Goal: Task Accomplishment & Management: Manage account settings

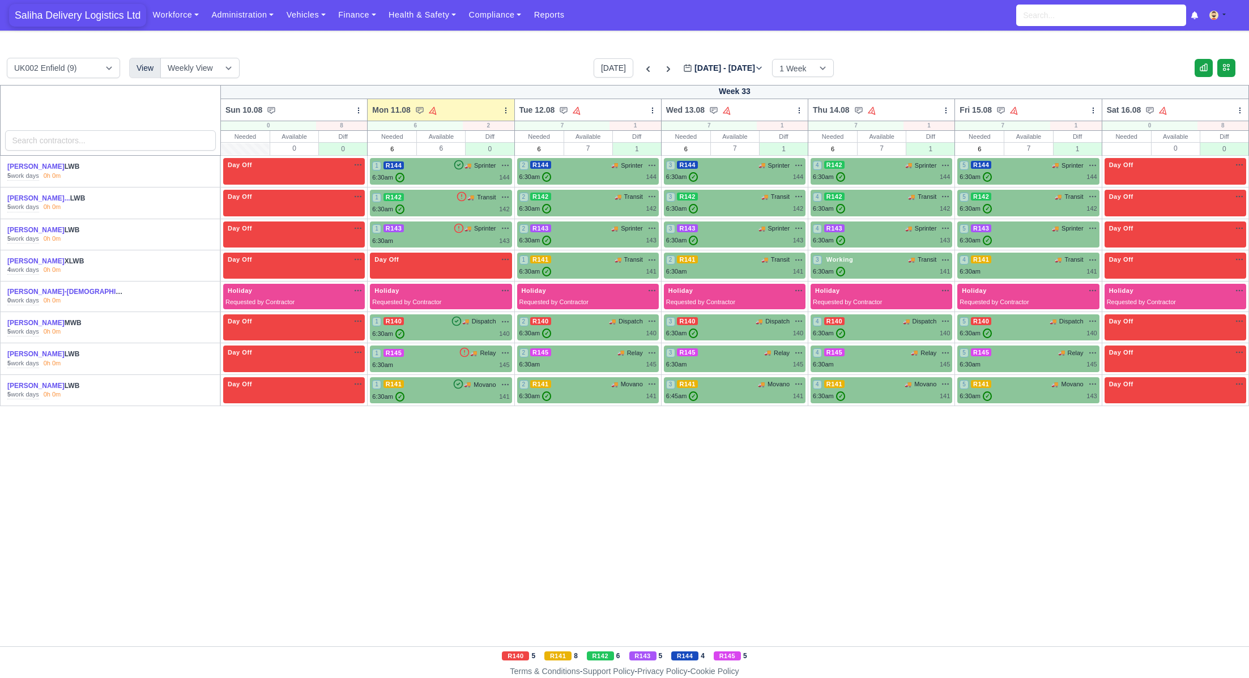
click at [81, 14] on span "Saliha Delivery Logistics Ltd" at bounding box center [77, 15] width 137 height 23
click at [313, 20] on link "Vehicles" at bounding box center [306, 15] width 52 height 22
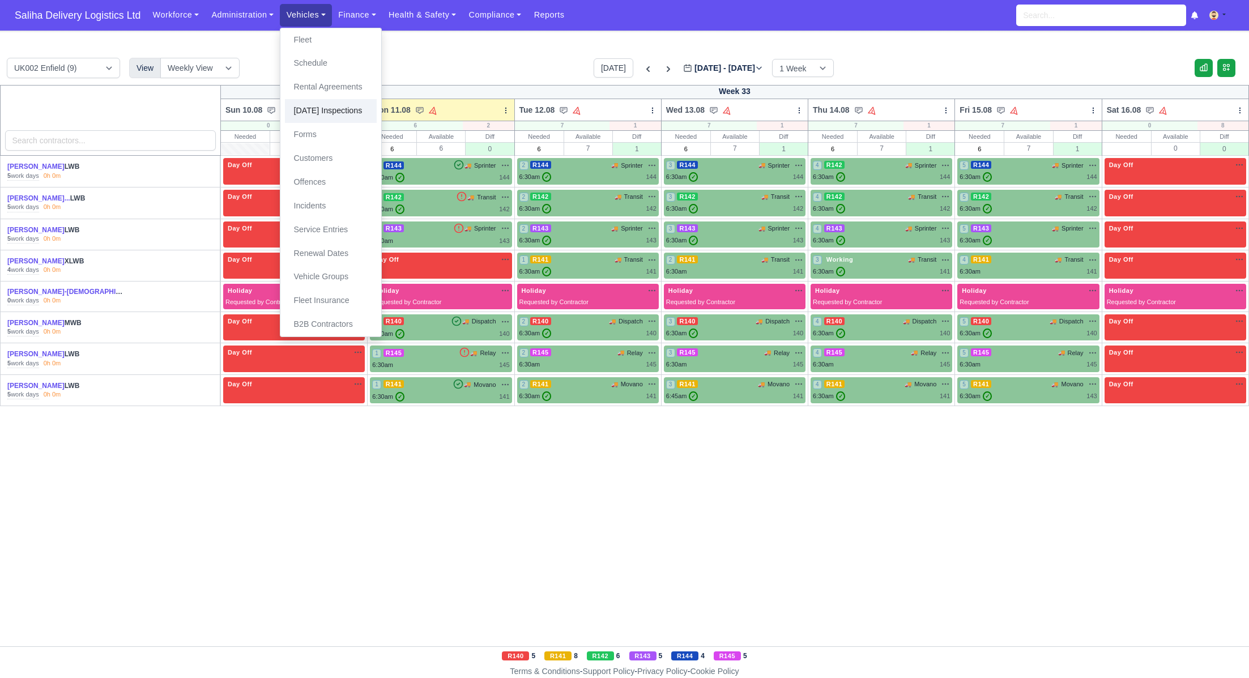
click at [333, 110] on link "[DATE] Inspections" at bounding box center [331, 111] width 92 height 24
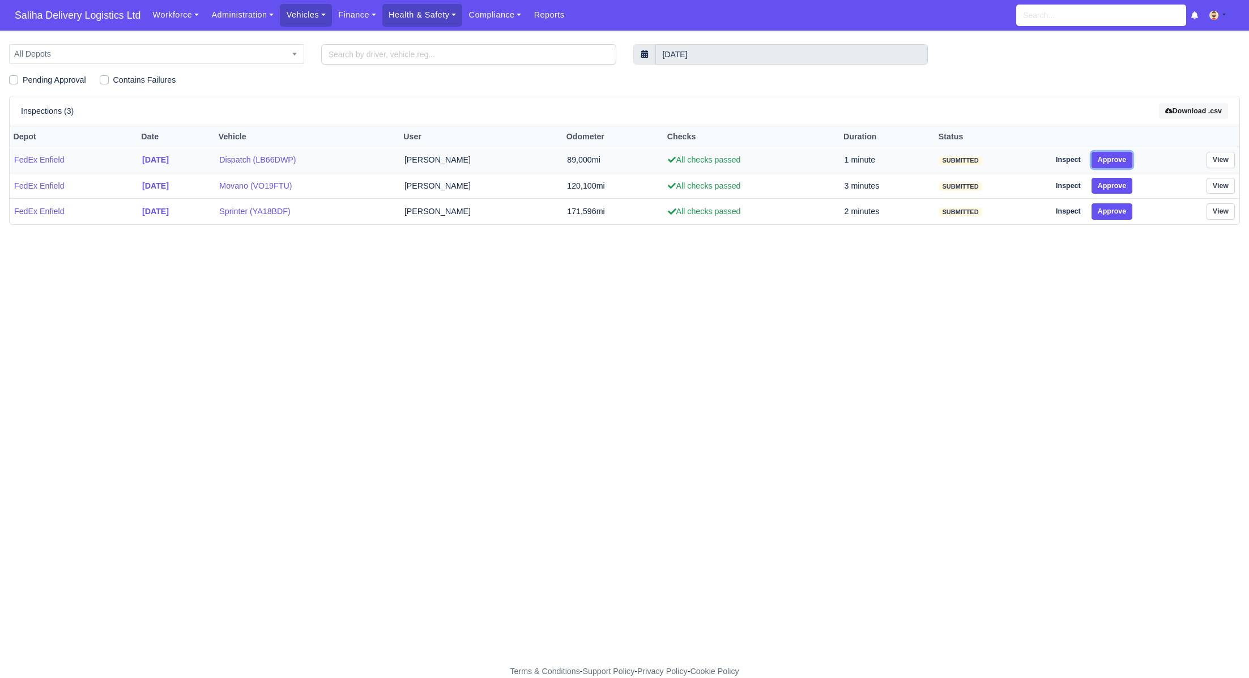
drag, startPoint x: 1106, startPoint y: 156, endPoint x: 1117, endPoint y: 171, distance: 19.0
click at [1108, 157] on button "Approve" at bounding box center [1111, 160] width 41 height 16
drag, startPoint x: 1118, startPoint y: 182, endPoint x: 1118, endPoint y: 204, distance: 21.5
click at [1118, 184] on button "Approve" at bounding box center [1111, 186] width 41 height 16
click at [1117, 206] on button "Approve" at bounding box center [1111, 211] width 41 height 16
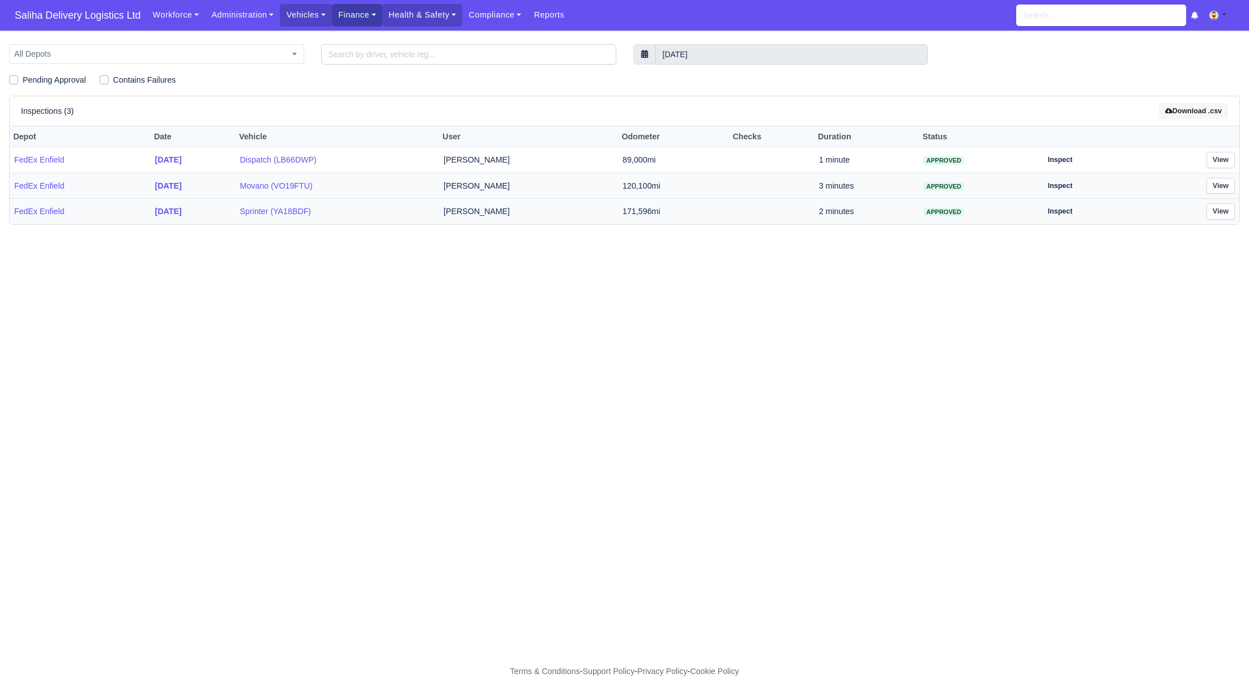
click at [358, 15] on link "Finance" at bounding box center [357, 15] width 50 height 22
click at [365, 46] on link "Invoices" at bounding box center [383, 40] width 92 height 24
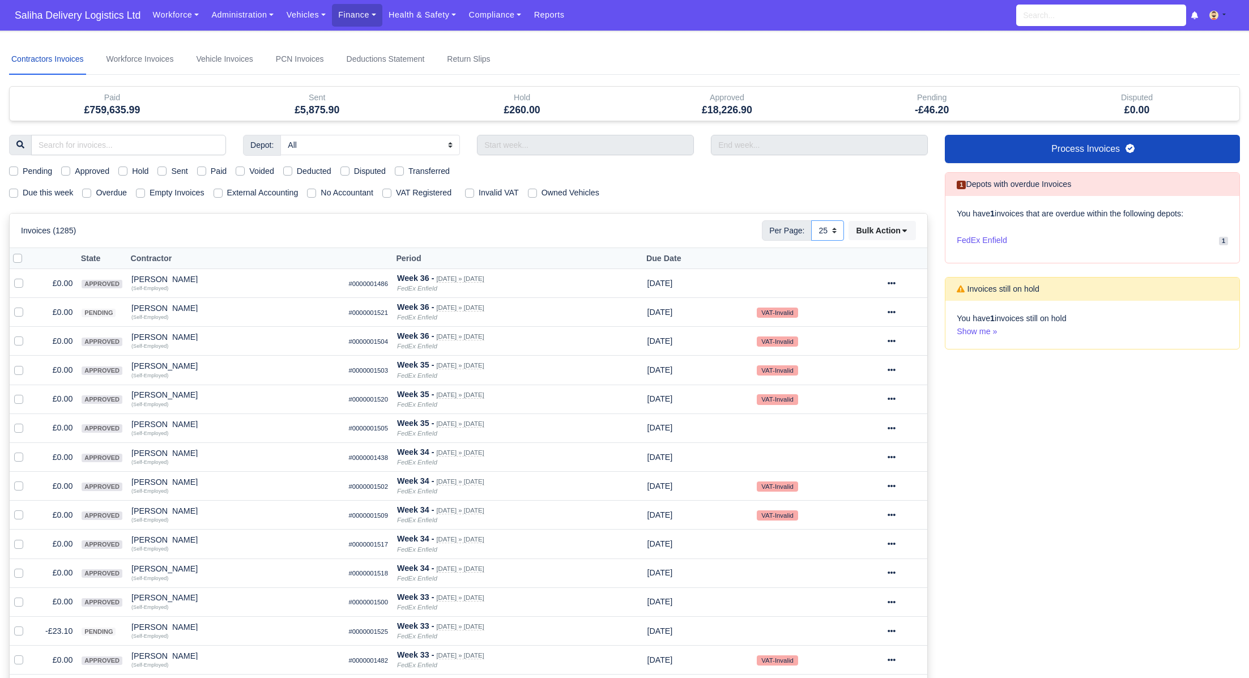
click at [833, 228] on select "10 25 50" at bounding box center [827, 230] width 33 height 20
select select "50"
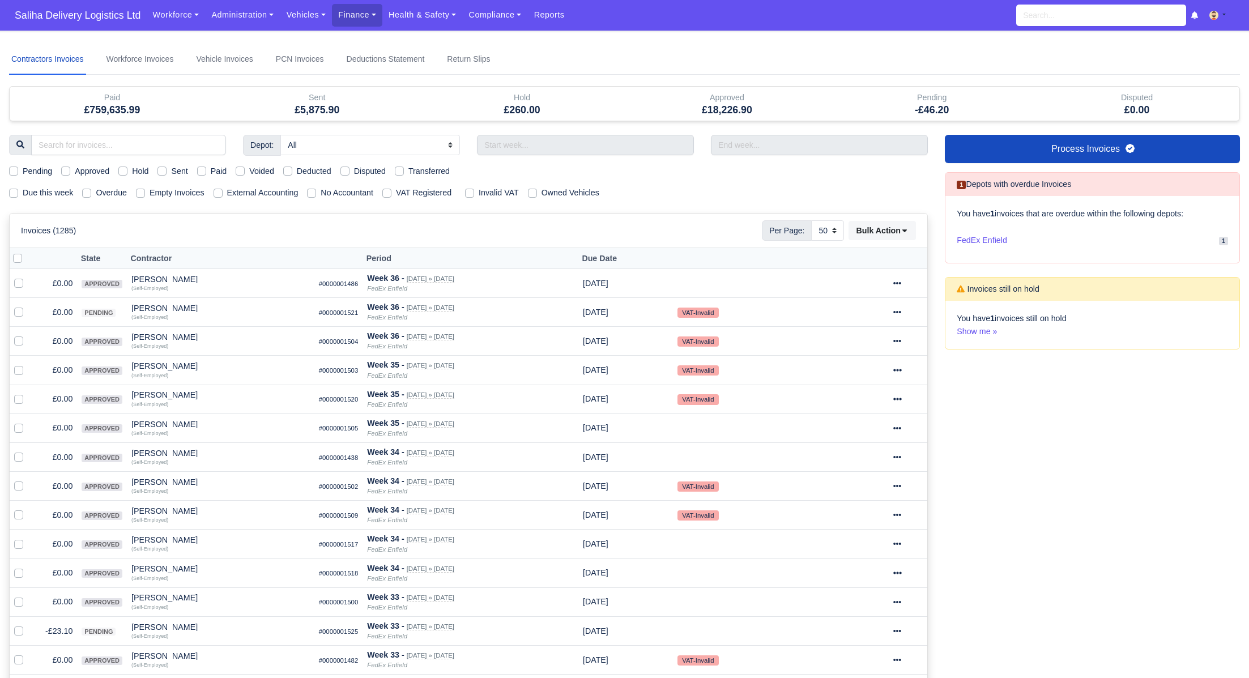
click at [171, 173] on label "Sent" at bounding box center [179, 171] width 16 height 13
click at [166, 173] on input "Sent" at bounding box center [161, 169] width 9 height 9
checkbox input "true"
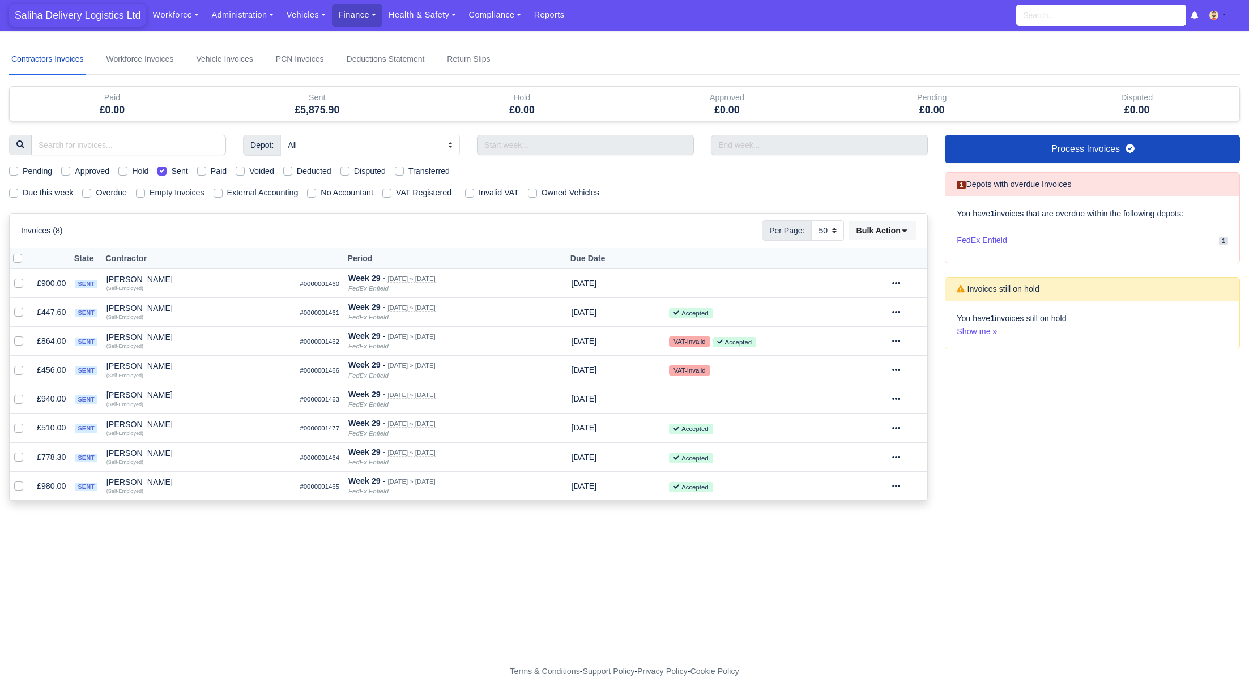
click at [79, 21] on span "Saliha Delivery Logistics Ltd" at bounding box center [77, 15] width 137 height 23
